Goal: Find specific page/section: Find specific page/section

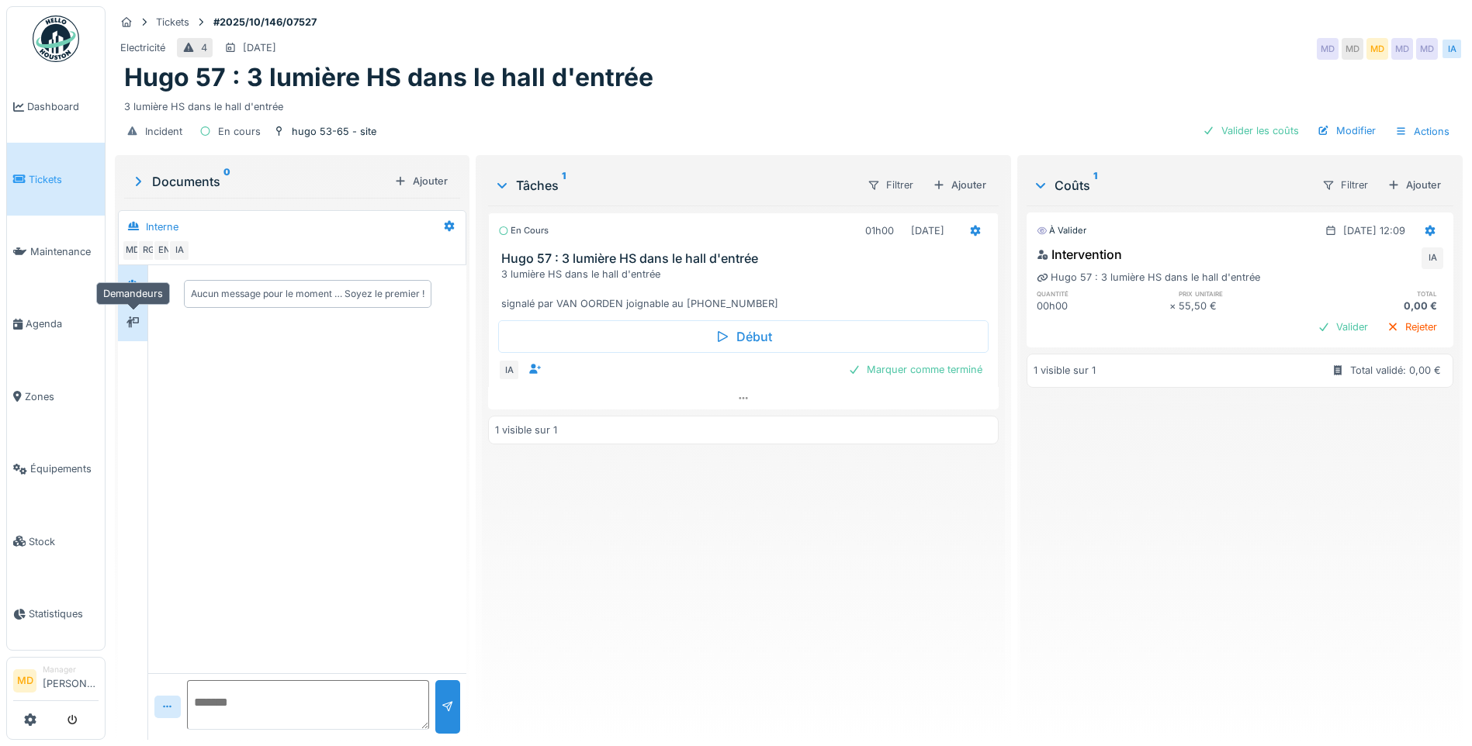
click at [143, 323] on div at bounding box center [132, 322] width 23 height 19
click at [140, 286] on div at bounding box center [132, 284] width 23 height 19
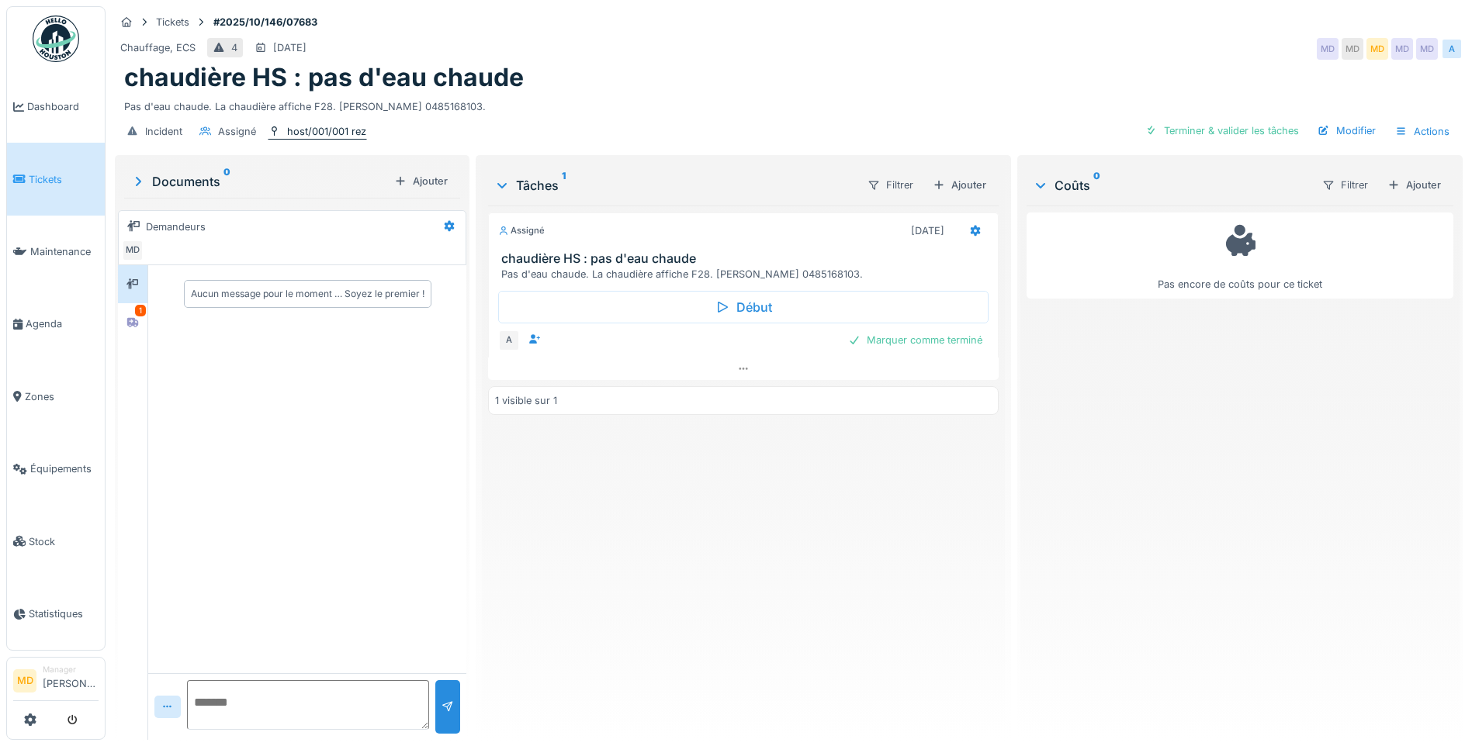
click at [352, 136] on div "host/001/001 rez" at bounding box center [326, 131] width 79 height 15
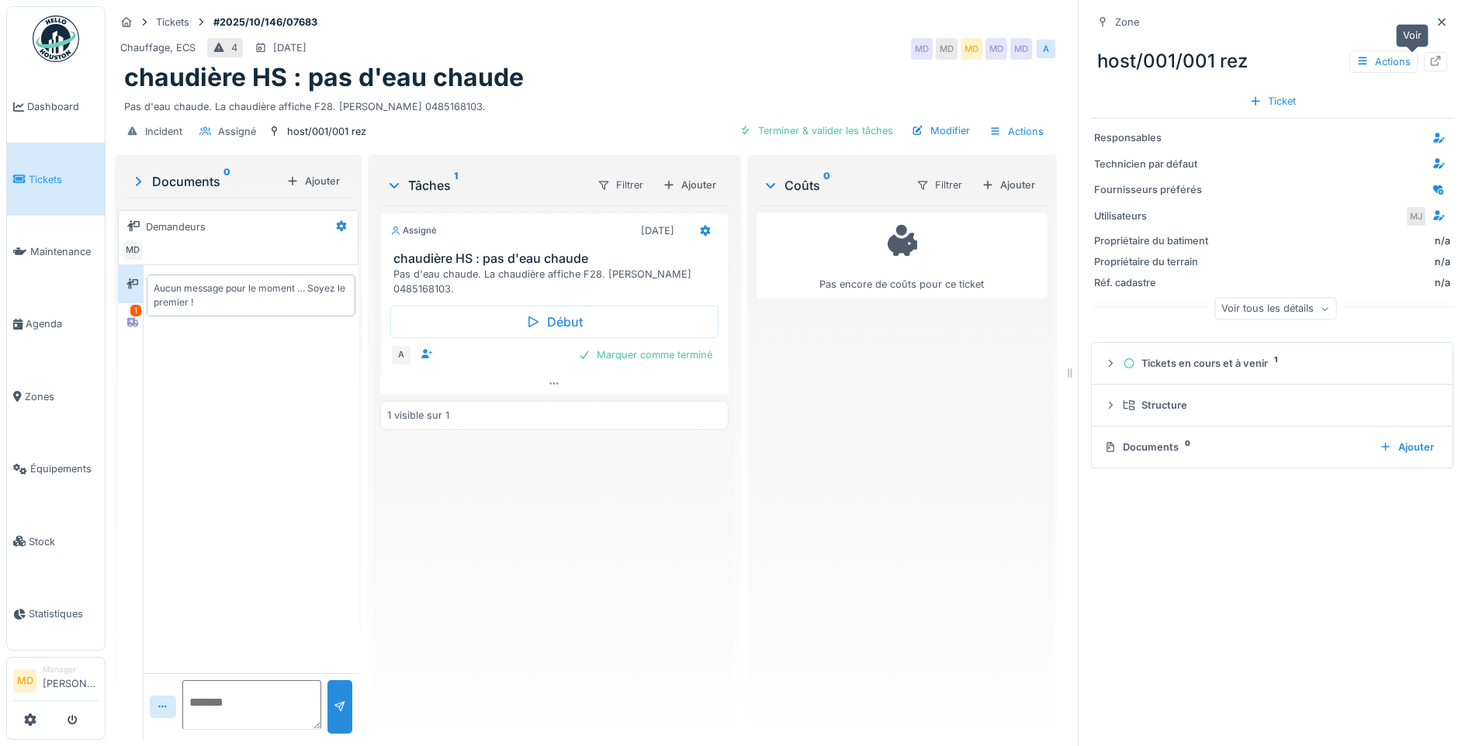
click at [1429, 62] on icon at bounding box center [1435, 61] width 12 height 10
click at [1435, 29] on div at bounding box center [1441, 22] width 12 height 15
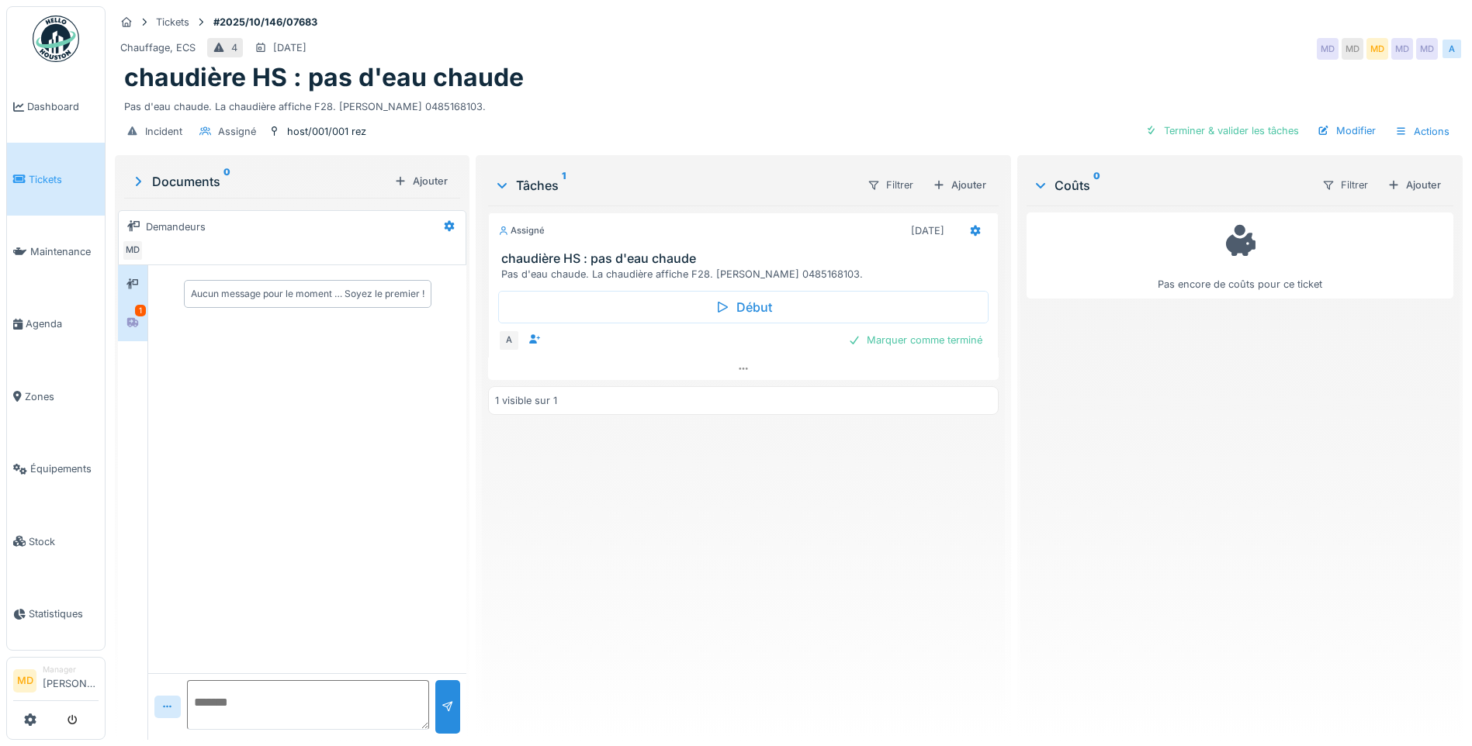
click at [136, 315] on div "1" at bounding box center [140, 311] width 11 height 12
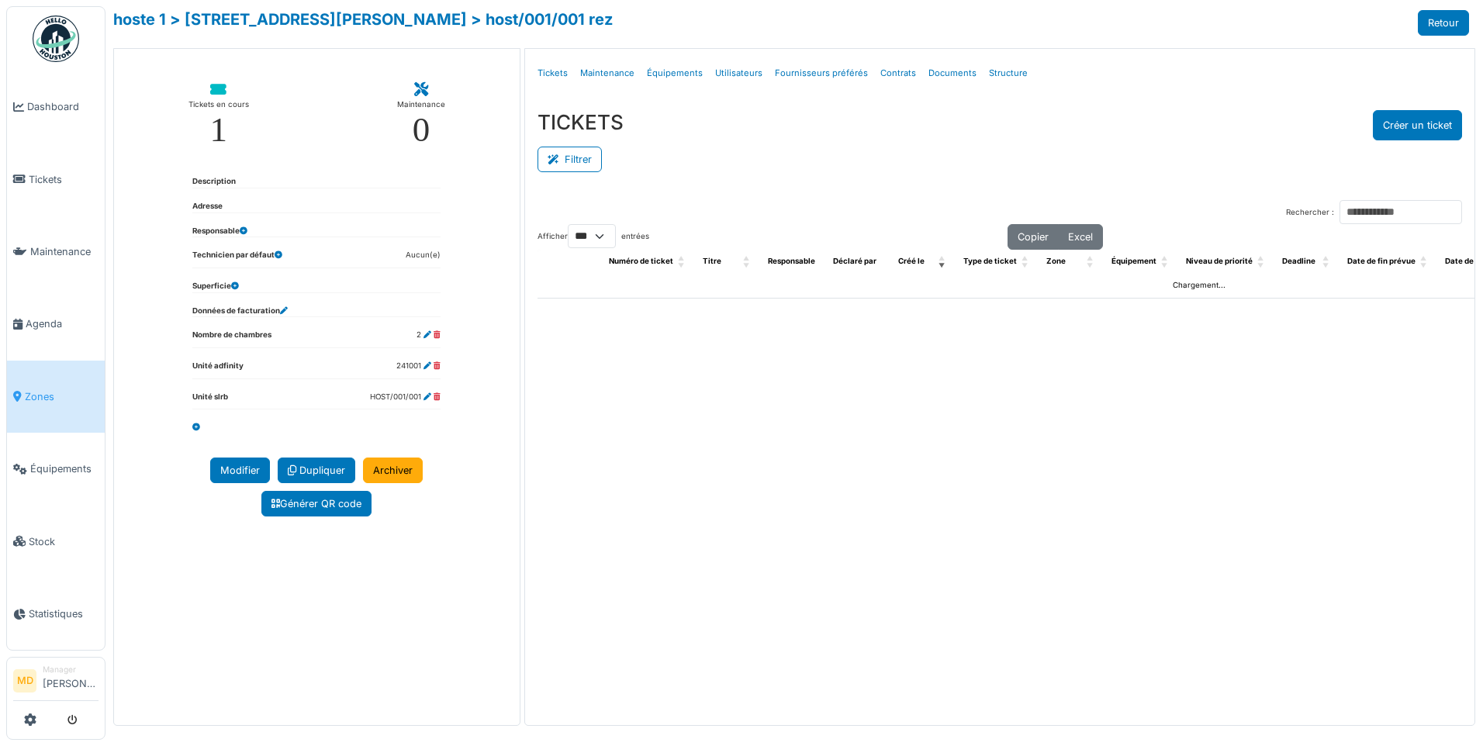
select select "***"
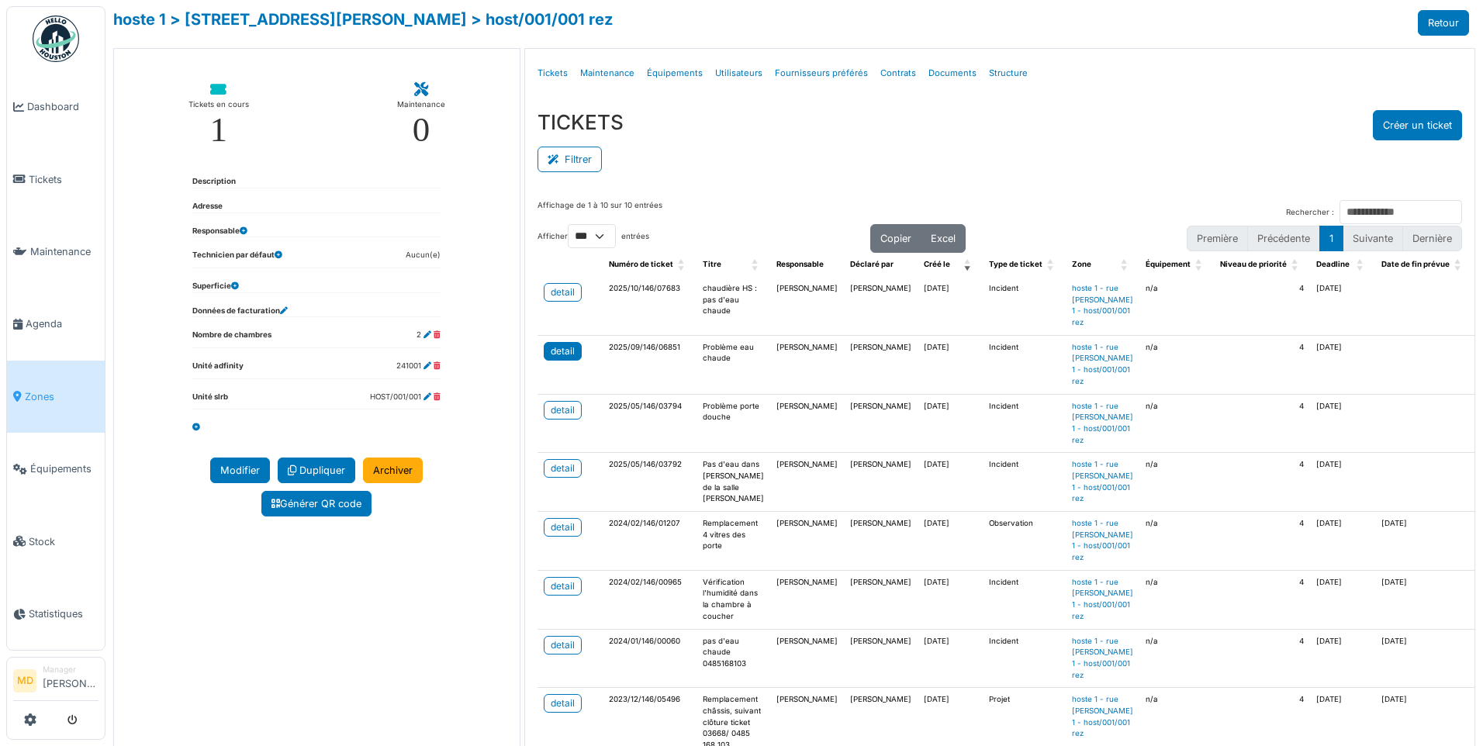
click at [561, 351] on div "detail" at bounding box center [563, 351] width 24 height 14
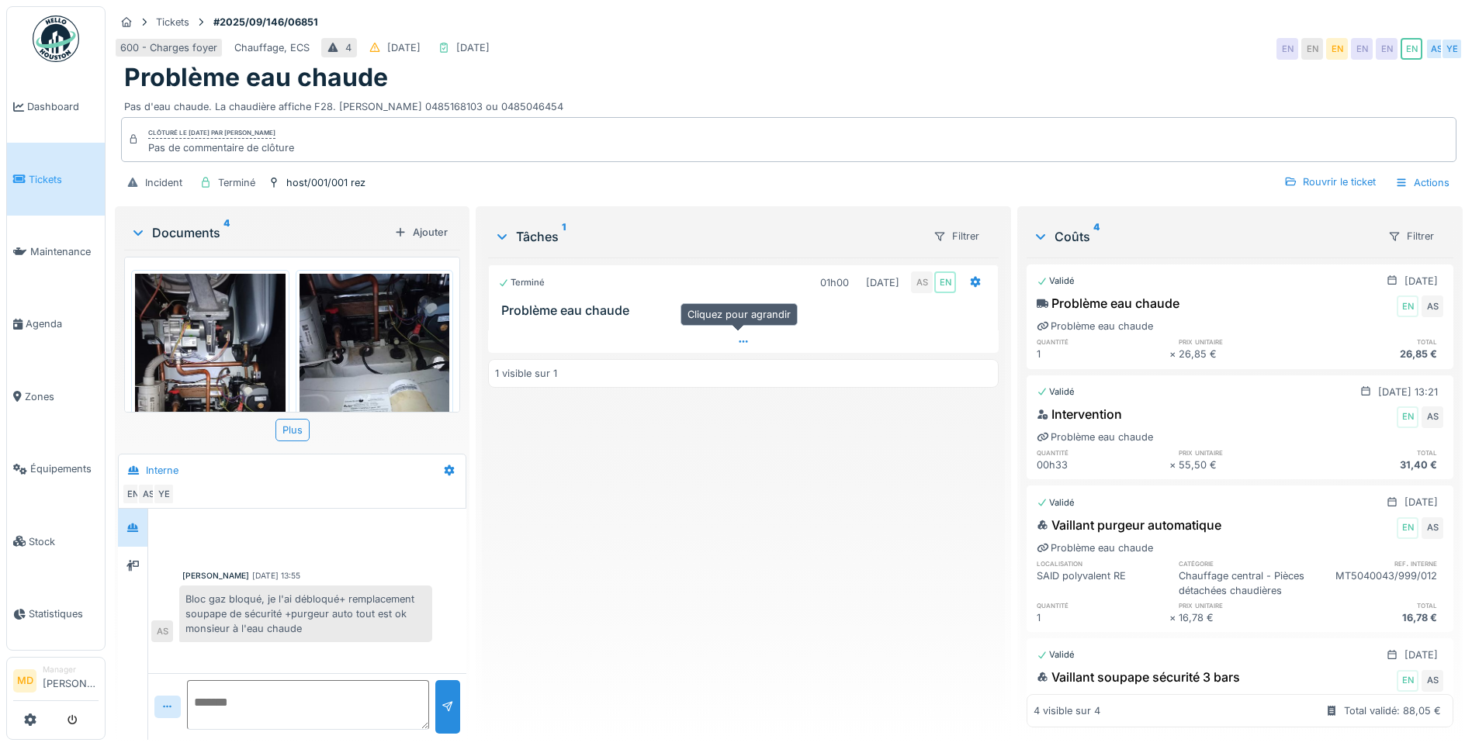
click at [743, 340] on icon at bounding box center [743, 342] width 12 height 10
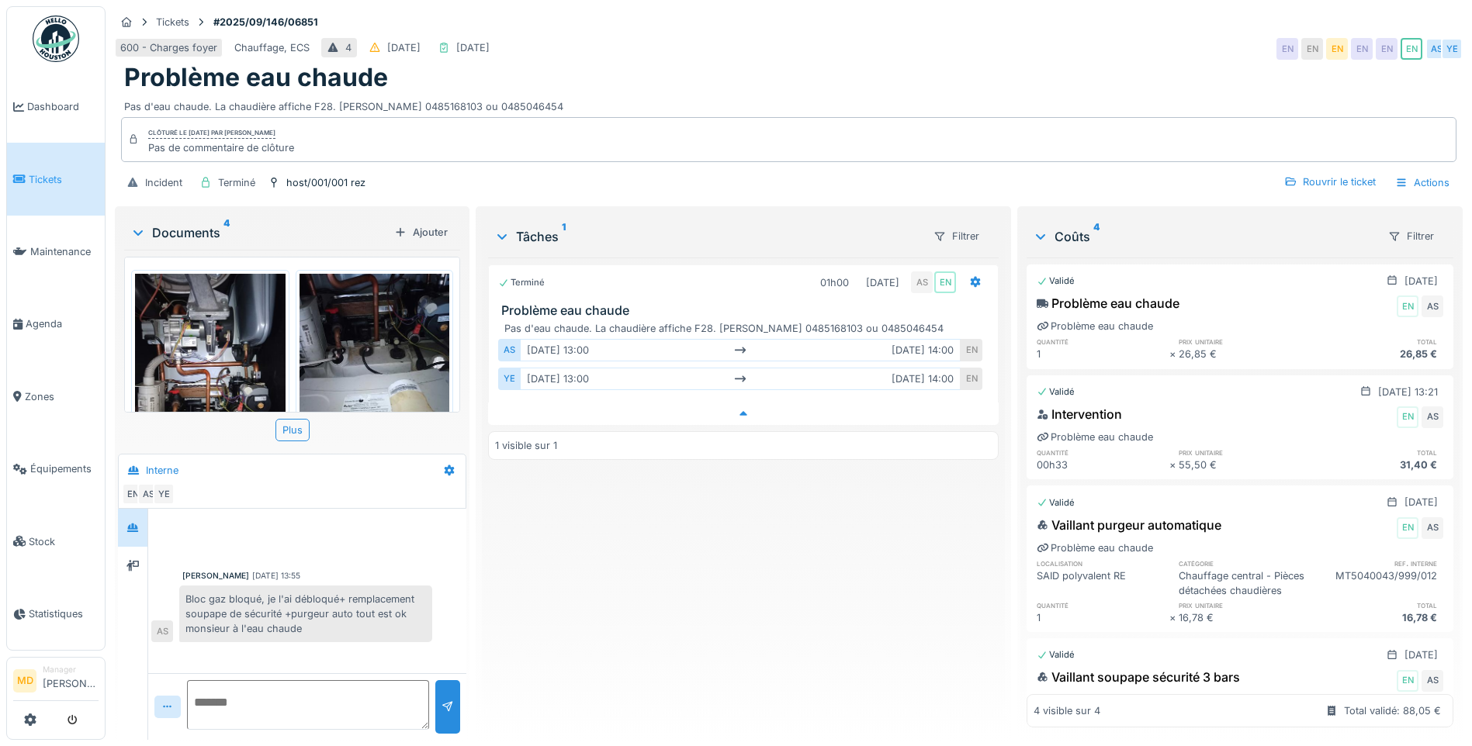
scroll to position [12, 0]
click at [728, 403] on div at bounding box center [743, 414] width 510 height 22
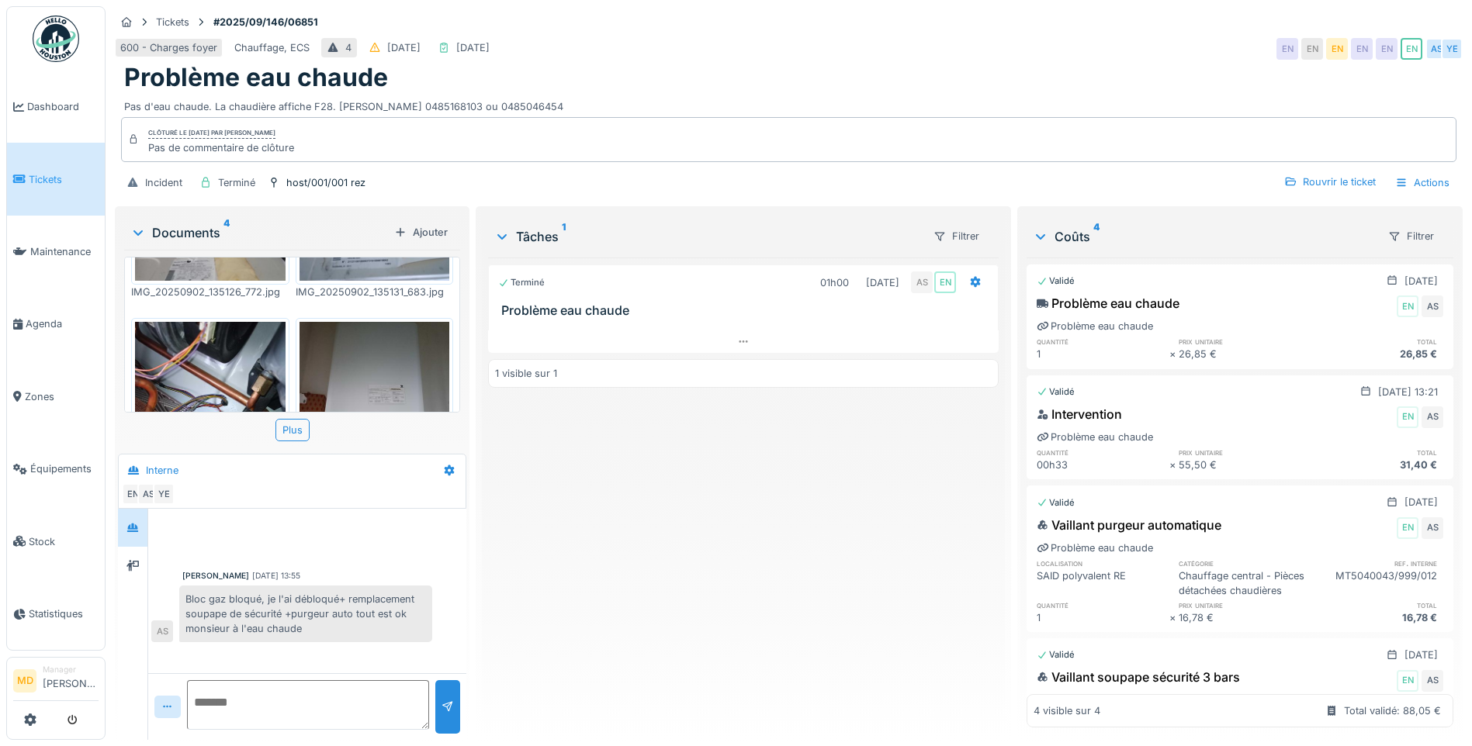
scroll to position [315, 0]
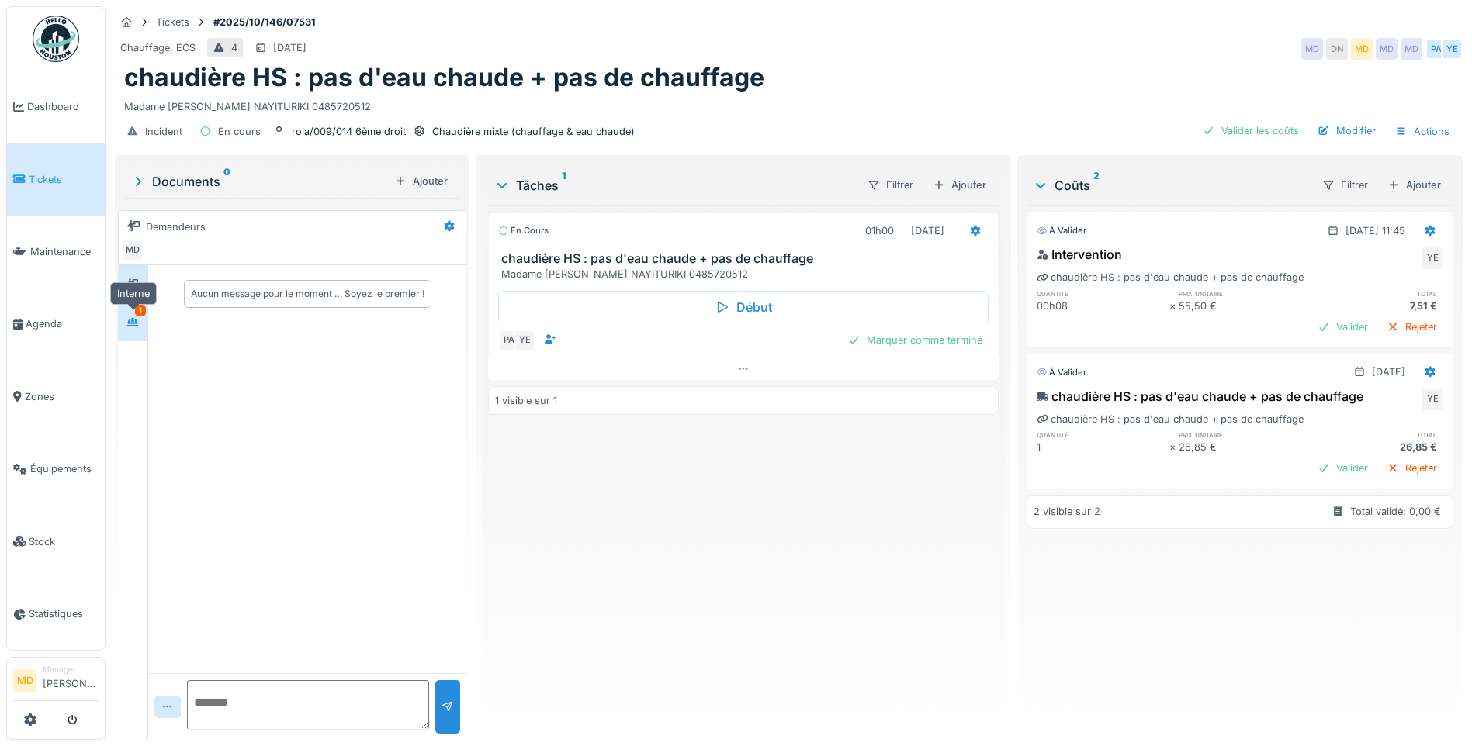
click at [123, 330] on div at bounding box center [132, 322] width 23 height 19
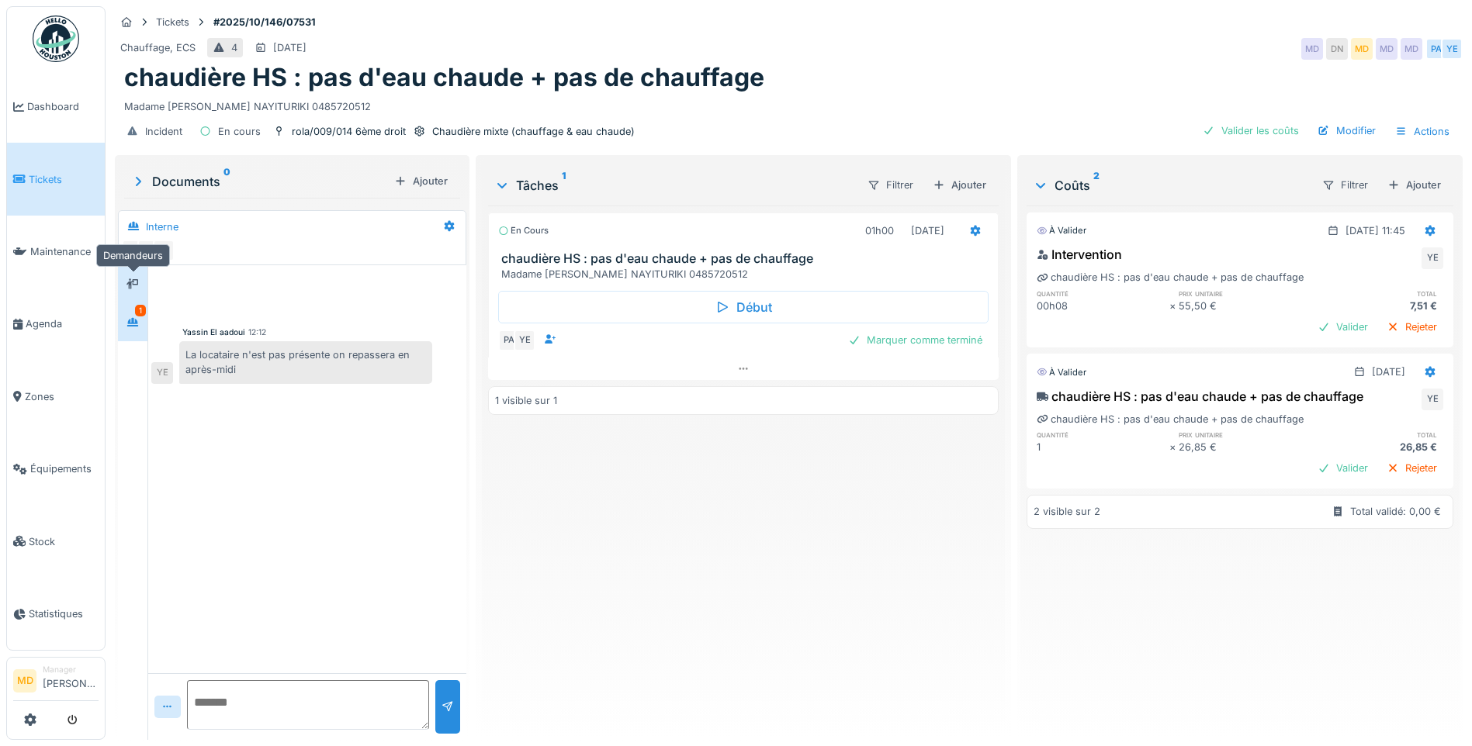
click at [130, 282] on icon at bounding box center [132, 283] width 12 height 11
